Goal: Transaction & Acquisition: Purchase product/service

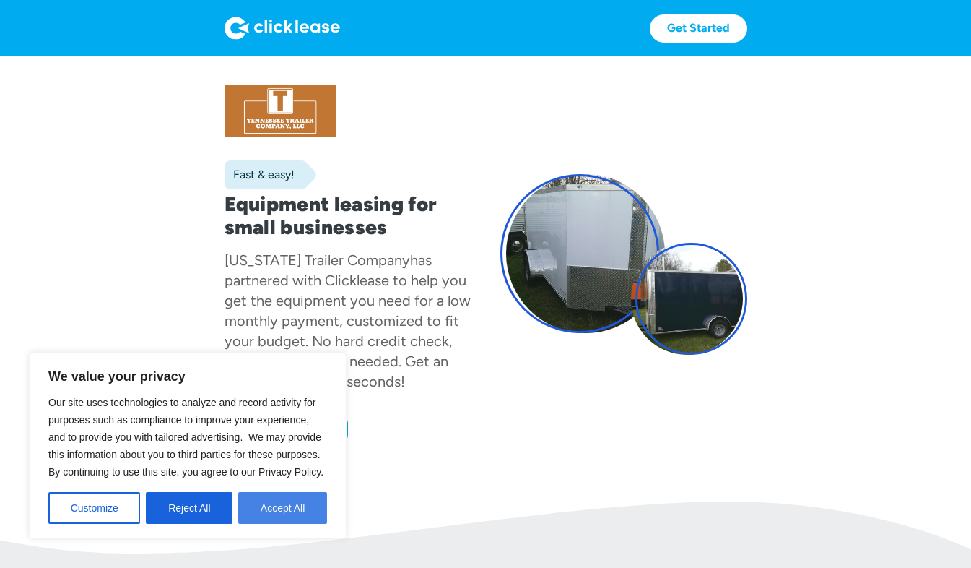
click at [287, 508] on button "Accept All" at bounding box center [282, 508] width 89 height 32
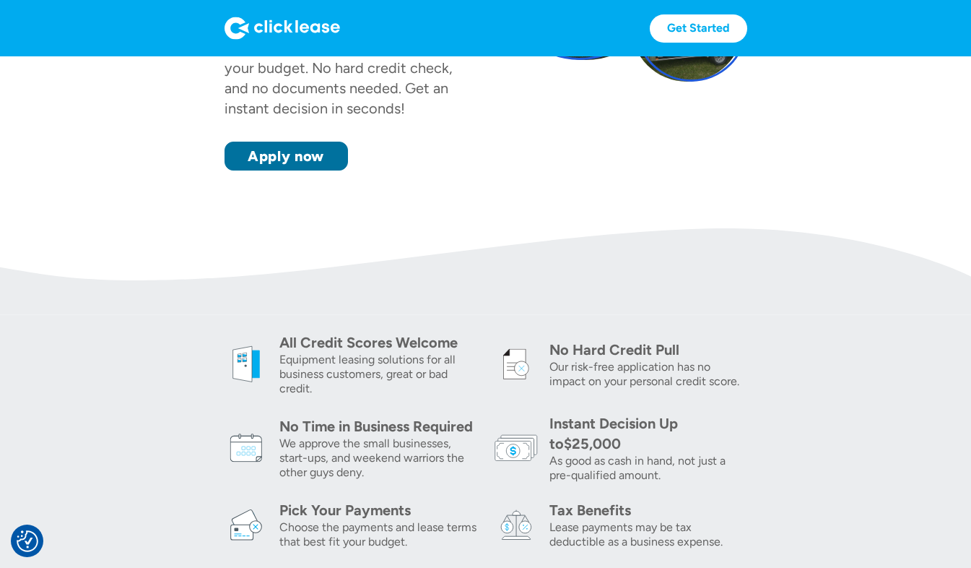
scroll to position [289, 0]
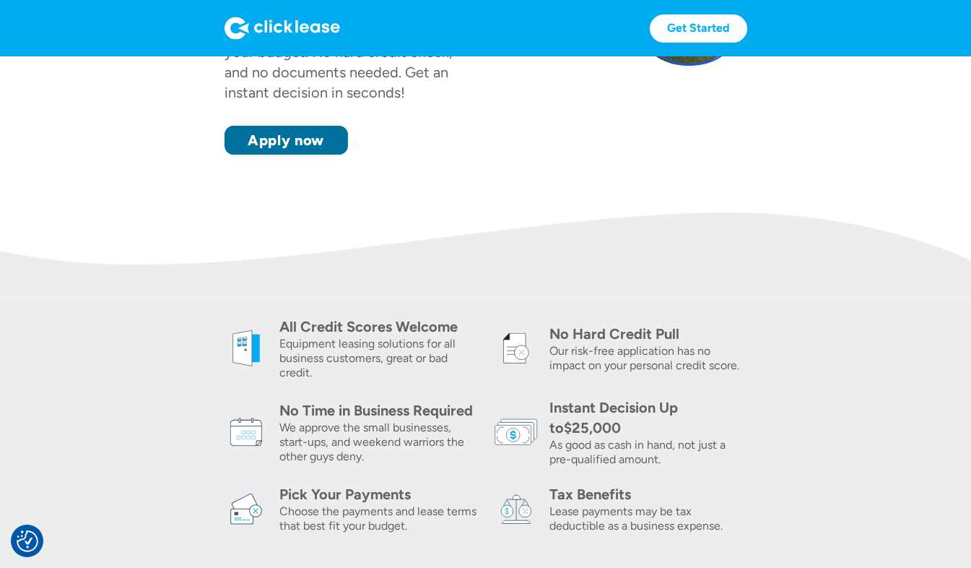
click at [294, 149] on link "Apply now" at bounding box center [286, 140] width 123 height 29
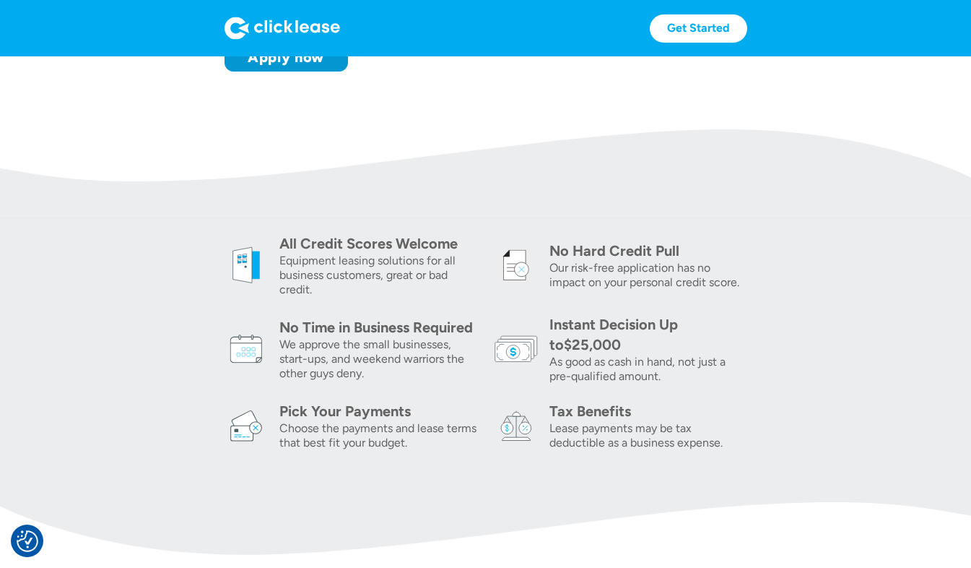
scroll to position [355, 0]
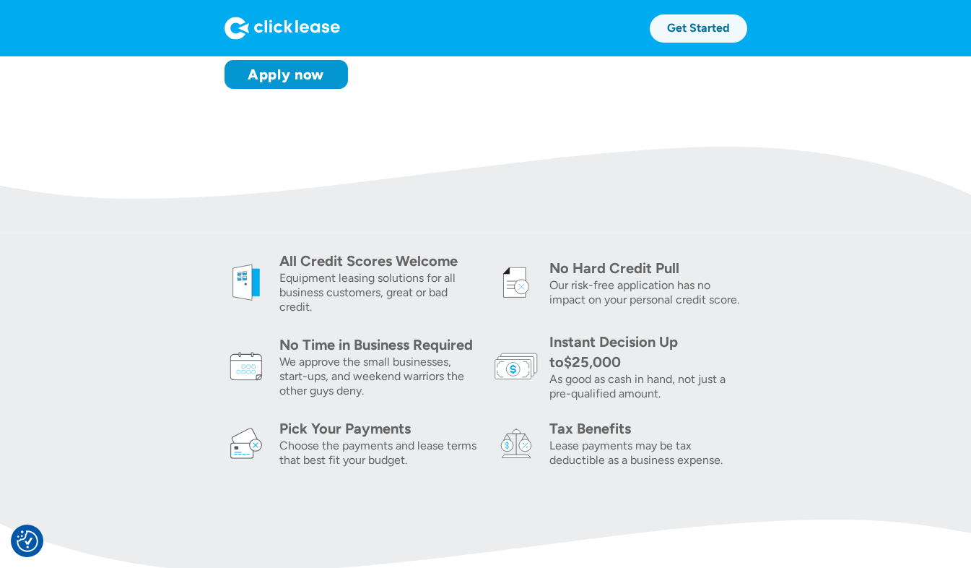
click at [677, 31] on link "Get Started" at bounding box center [698, 28] width 97 height 28
